Goal: Information Seeking & Learning: Learn about a topic

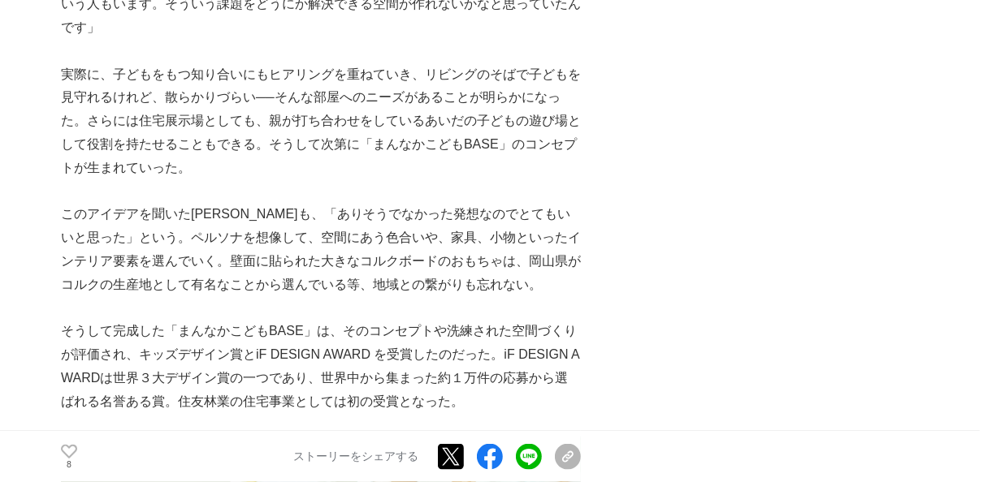
scroll to position [5498, 0]
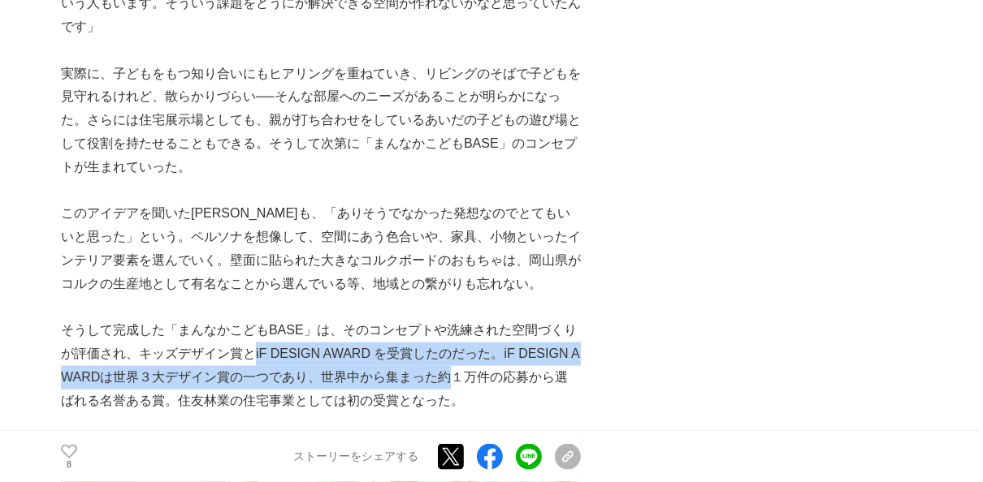
drag, startPoint x: 250, startPoint y: 239, endPoint x: 455, endPoint y: 255, distance: 205.3
click at [455, 319] on p "そうして完成した「まんなかこどもBASE」は、そのコンセプトや洗練された空間づくりが評価され、キッズデザイン賞とiF DESIGN AWARD を受賞したのだ…" at bounding box center [321, 365] width 520 height 93
drag, startPoint x: 455, startPoint y: 255, endPoint x: 446, endPoint y: 256, distance: 9.0
click at [446, 319] on p "そうして完成した「まんなかこどもBASE」は、そのコンセプトや洗練された空間づくりが評価され、キッズデザイン賞とiF DESIGN AWARD を受賞したのだ…" at bounding box center [321, 365] width 520 height 93
click at [307, 319] on p "そうして完成した「まんなかこどもBASE」は、そのコンセプトや洗練された空間づくりが評価され、キッズデザイン賞とiF DESIGN AWARD を受賞したのだ…" at bounding box center [321, 365] width 520 height 93
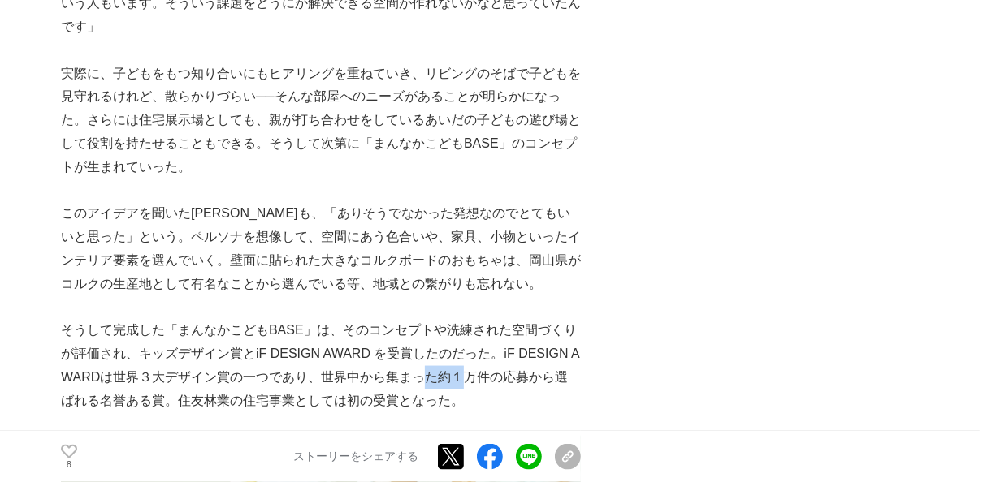
drag, startPoint x: 439, startPoint y: 257, endPoint x: 468, endPoint y: 262, distance: 29.0
click at [468, 319] on p "そうして完成した「まんなかこどもBASE」は、そのコンセプトや洗練された空間づくりが評価され、キッズデザイン賞とiF DESIGN AWARD を受賞したのだ…" at bounding box center [321, 365] width 520 height 93
drag, startPoint x: 461, startPoint y: 262, endPoint x: 300, endPoint y: 261, distance: 161.6
click at [307, 319] on p "そうして完成した「まんなかこどもBASE」は、そのコンセプトや洗練された空間づくりが評価され、キッズデザイン賞とiF DESIGN AWARD を受賞したのだ…" at bounding box center [321, 365] width 520 height 93
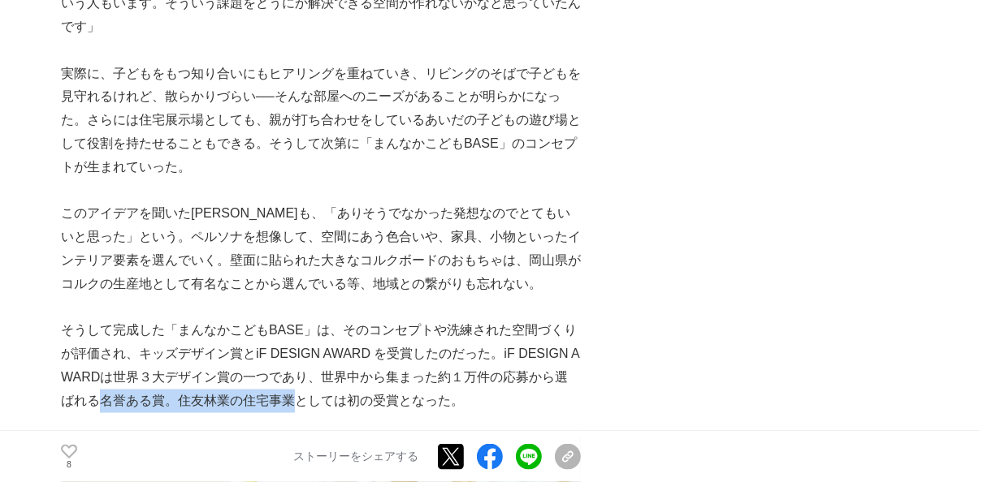
drag, startPoint x: 102, startPoint y: 283, endPoint x: 297, endPoint y: 295, distance: 195.2
click at [296, 319] on p "そうして完成した「まんなかこどもBASE」は、そのコンセプトや洗練された空間づくりが評価され、キッズデザイン賞とiF DESIGN AWARD を受賞したのだ…" at bounding box center [321, 365] width 520 height 93
click at [298, 319] on p "そうして完成した「まんなかこどもBASE」は、そのコンセプトや洗練された空間づくりが評価され、キッズデザイン賞とiF DESIGN AWARD を受賞したのだ…" at bounding box center [321, 365] width 520 height 93
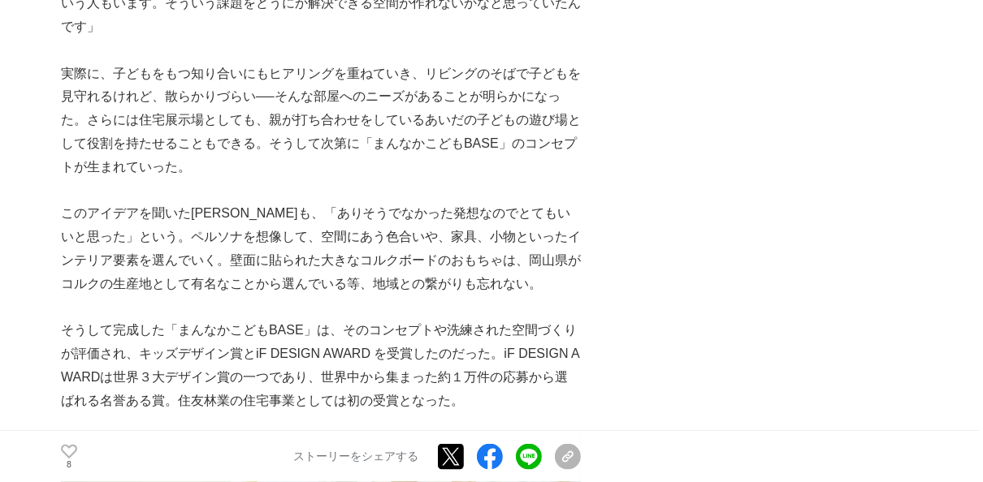
click at [343, 319] on p "そうして完成した「まんなかこどもBASE」は、そのコンセプトや洗練された空間づくりが評価され、キッズデザイン賞とiF DESIGN AWARD を受賞したのだ…" at bounding box center [321, 365] width 520 height 93
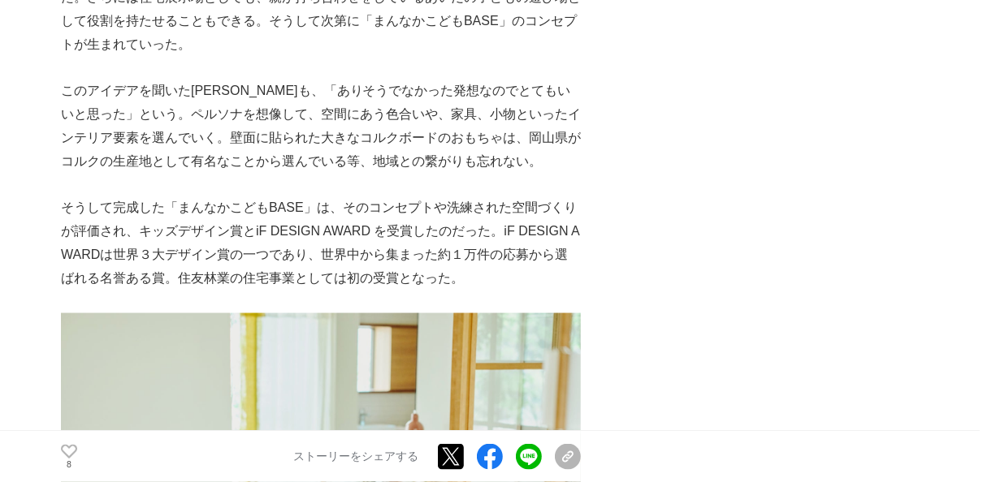
scroll to position [5642, 0]
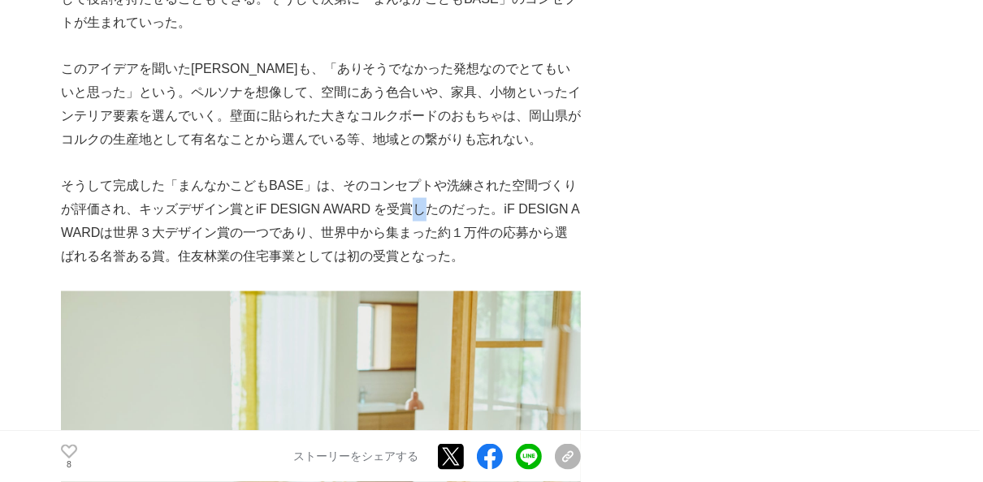
drag, startPoint x: 422, startPoint y: 98, endPoint x: 432, endPoint y: 100, distance: 9.9
click at [426, 175] on p "そうして完成した「まんなかこどもBASE」は、そのコンセプトや洗練された空間づくりが評価され、キッズデザイン賞とiF DESIGN AWARD を受賞したのだ…" at bounding box center [321, 221] width 520 height 93
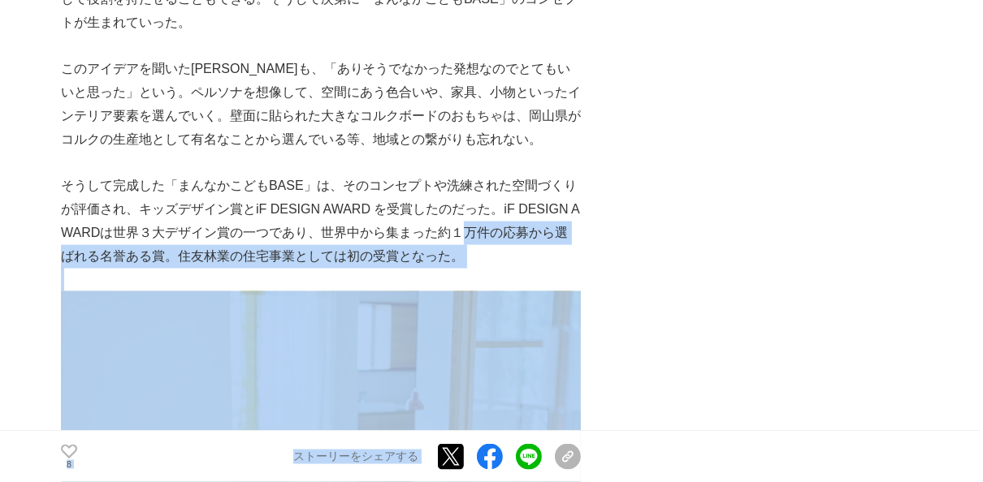
drag, startPoint x: 432, startPoint y: 100, endPoint x: 585, endPoint y: 139, distance: 157.6
click at [530, 175] on p "そうして完成した「まんなかこどもBASE」は、そのコンセプトや洗練された空間づくりが評価され、キッズデザイン賞とiF DESIGN AWARD を受賞したのだ…" at bounding box center [321, 221] width 520 height 93
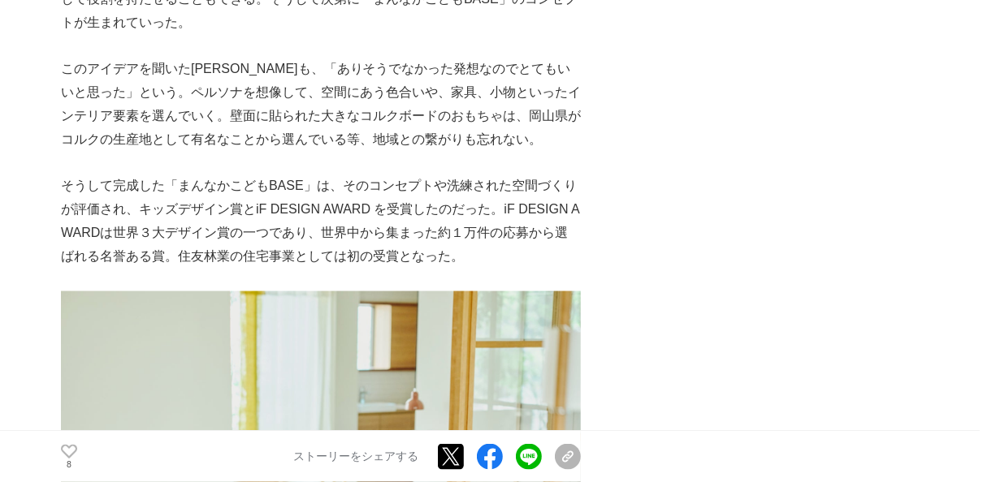
click at [457, 175] on p "そうして完成した「まんなかこどもBASE」は、そのコンセプトや洗練された空間づくりが評価され、キッズデザイン賞とiF DESIGN AWARD を受賞したのだ…" at bounding box center [321, 221] width 520 height 93
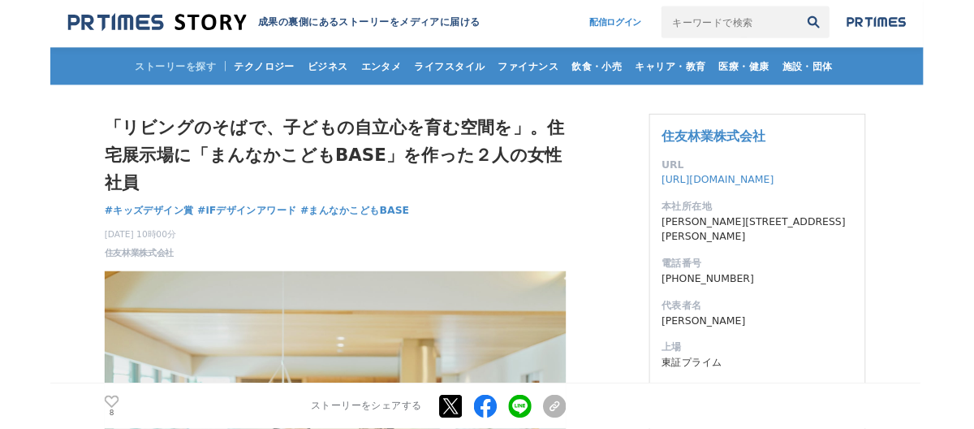
scroll to position [0, 0]
